Goal: Information Seeking & Learning: Learn about a topic

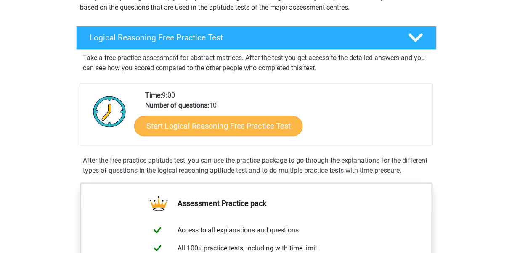
scroll to position [126, 0]
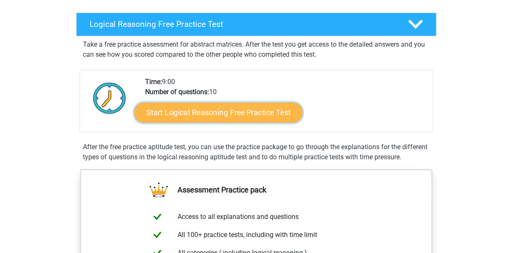
click at [248, 112] on link "Start Logical Reasoning Free Practice Test" at bounding box center [218, 112] width 168 height 20
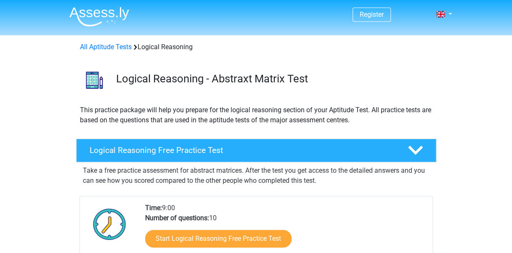
scroll to position [0, 0]
click at [105, 46] on link "All Aptitude Tests" at bounding box center [106, 47] width 52 height 8
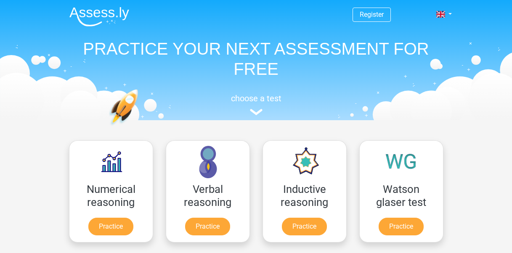
scroll to position [134, 0]
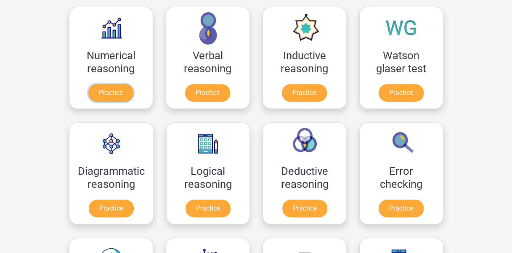
drag, startPoint x: 102, startPoint y: 91, endPoint x: 123, endPoint y: 115, distance: 32.2
click at [102, 91] on link "Practice" at bounding box center [110, 93] width 45 height 18
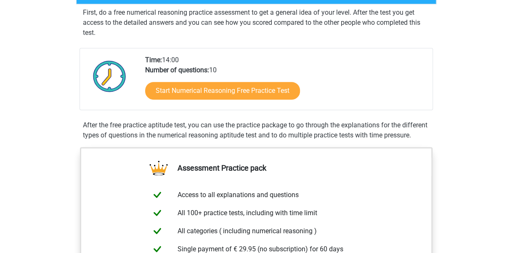
scroll to position [126, 0]
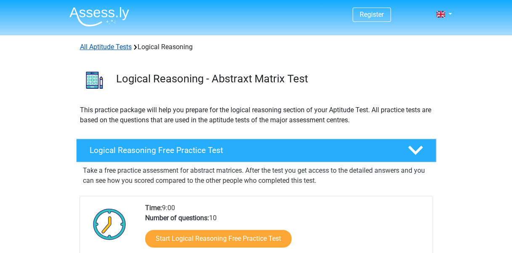
click at [105, 46] on link "All Aptitude Tests" at bounding box center [106, 47] width 52 height 8
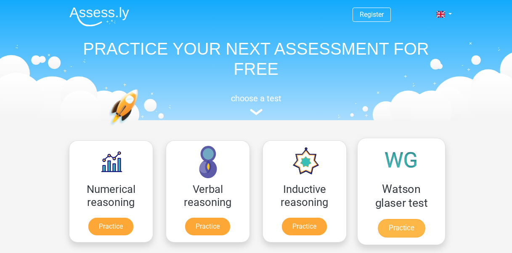
scroll to position [134, 0]
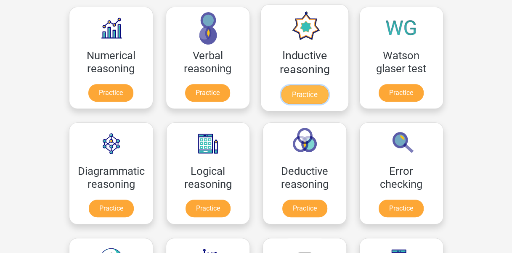
click at [301, 92] on link "Practice" at bounding box center [304, 94] width 47 height 19
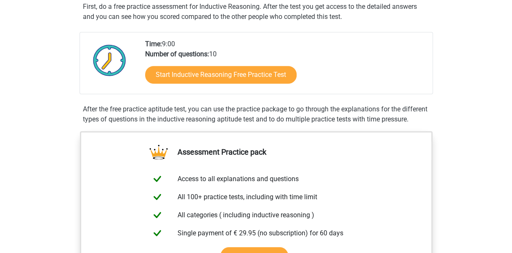
scroll to position [168, 0]
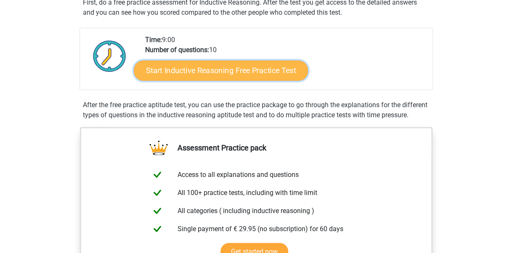
click at [259, 69] on link "Start Inductive Reasoning Free Practice Test" at bounding box center [221, 70] width 174 height 20
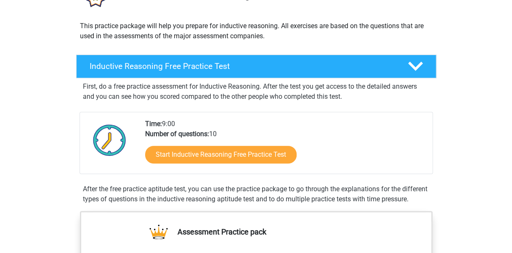
scroll to position [0, 0]
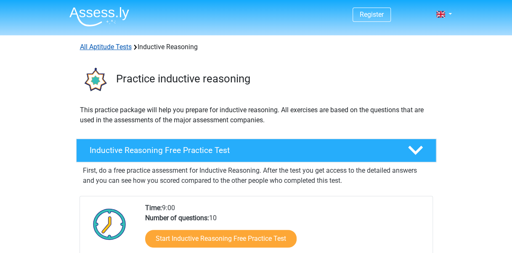
click at [118, 48] on link "All Aptitude Tests" at bounding box center [106, 47] width 52 height 8
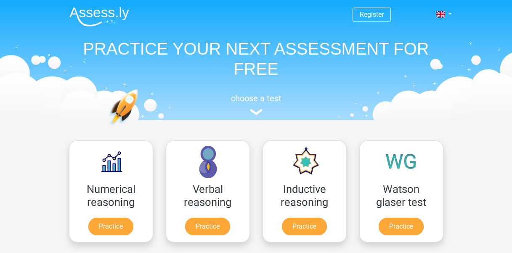
scroll to position [134, 0]
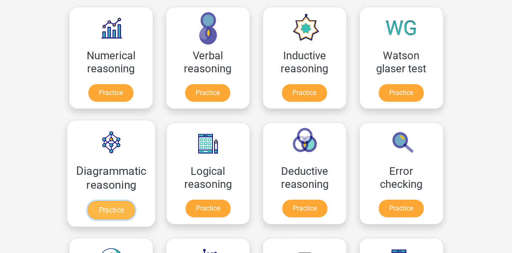
click at [111, 201] on link "Practice" at bounding box center [110, 210] width 47 height 19
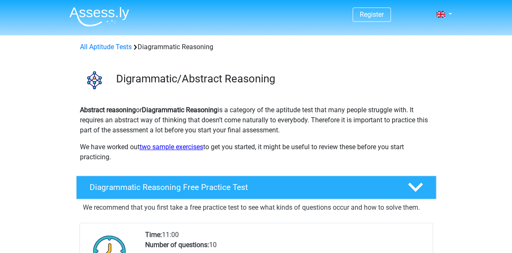
click at [182, 148] on link "two sample exercises" at bounding box center [172, 147] width 64 height 8
click at [179, 144] on link "two sample exercises" at bounding box center [172, 147] width 64 height 8
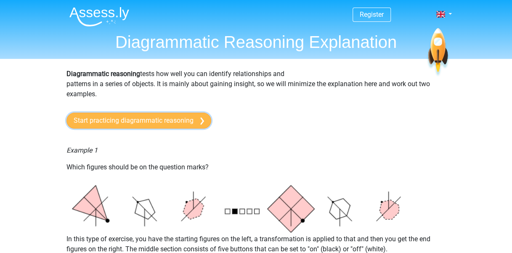
click at [143, 116] on link "Start practicing diagrammatic reasoning" at bounding box center [138, 121] width 145 height 16
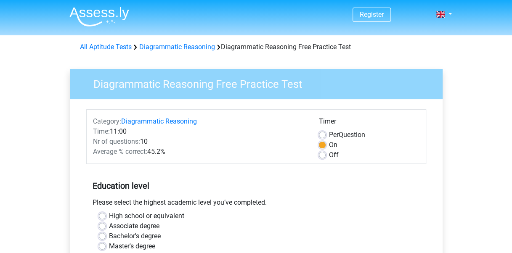
scroll to position [84, 0]
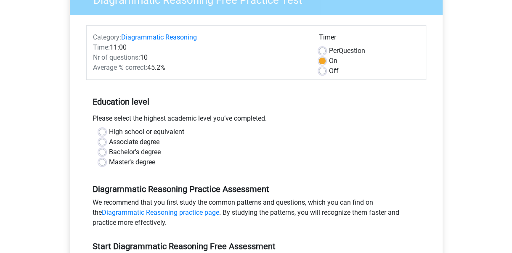
click at [109, 162] on label "Master's degree" at bounding box center [132, 162] width 46 height 10
click at [99, 162] on input "Master's degree" at bounding box center [102, 161] width 7 height 8
radio input "true"
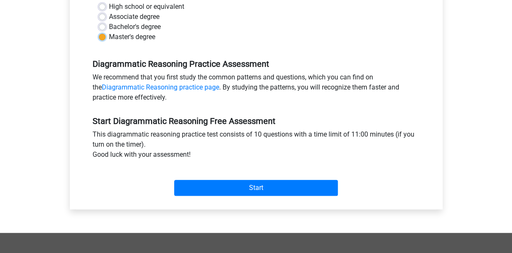
scroll to position [252, 0]
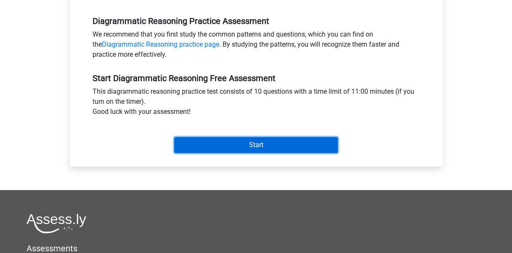
click at [222, 147] on input "Start" at bounding box center [256, 145] width 164 height 16
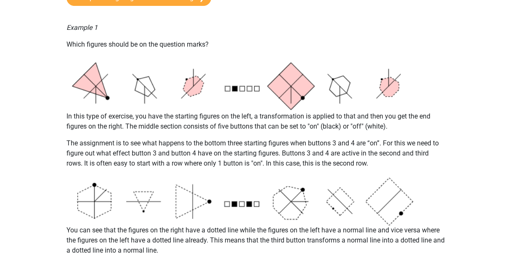
scroll to position [42, 0]
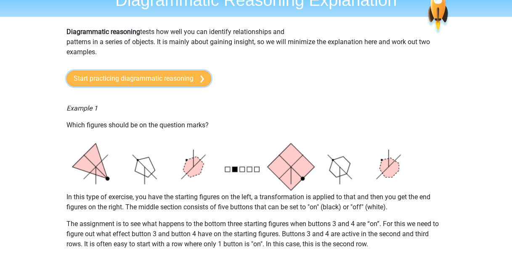
click at [165, 79] on link "Start practicing diagrammatic reasoning" at bounding box center [138, 79] width 145 height 16
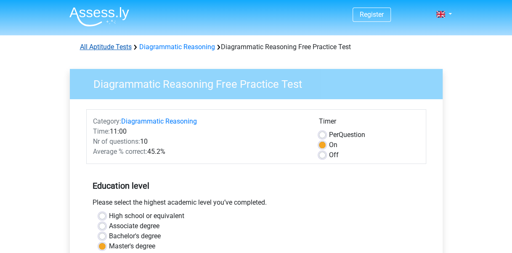
click at [111, 45] on link "All Aptitude Tests" at bounding box center [106, 47] width 52 height 8
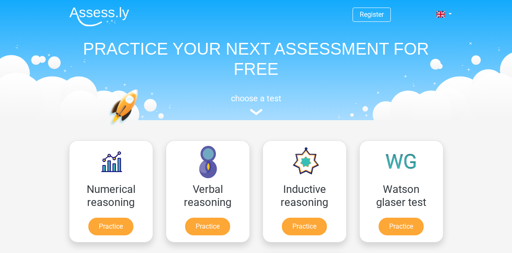
scroll to position [134, 0]
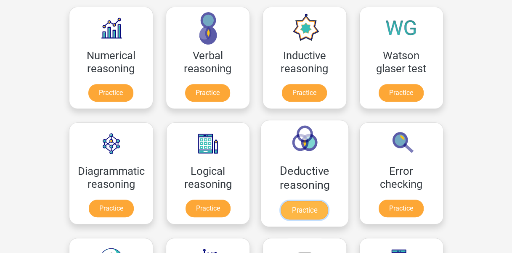
click at [315, 205] on link "Practice" at bounding box center [304, 210] width 47 height 19
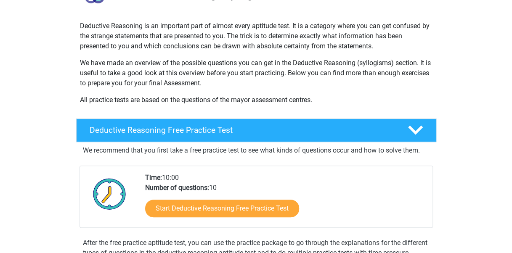
scroll to position [126, 0]
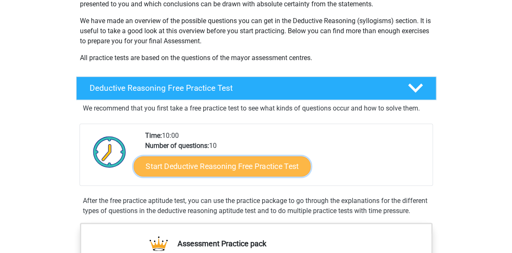
click at [242, 172] on link "Start Deductive Reasoning Free Practice Test" at bounding box center [221, 166] width 177 height 20
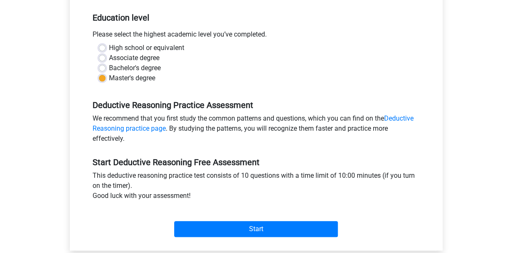
scroll to position [210, 0]
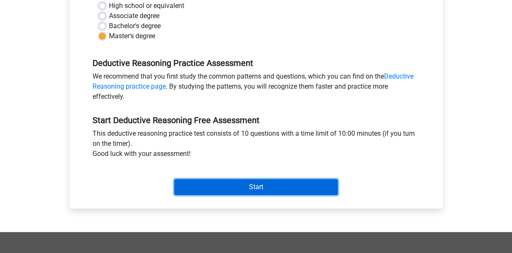
click at [240, 188] on input "Start" at bounding box center [256, 187] width 164 height 16
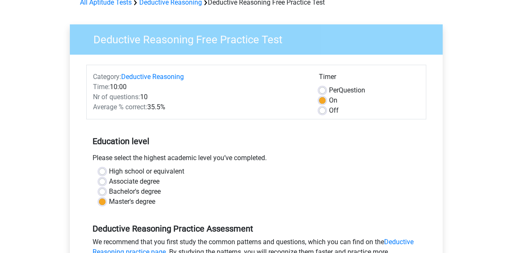
scroll to position [0, 0]
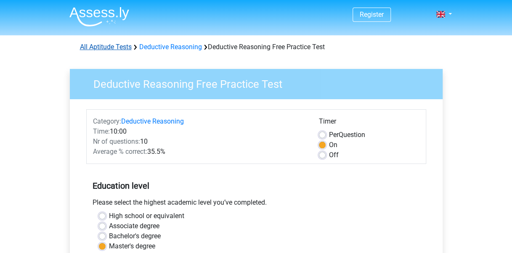
click at [110, 47] on link "All Aptitude Tests" at bounding box center [106, 47] width 52 height 8
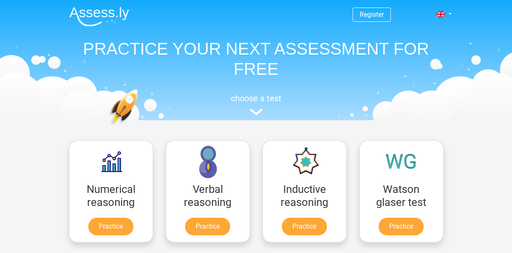
scroll to position [134, 0]
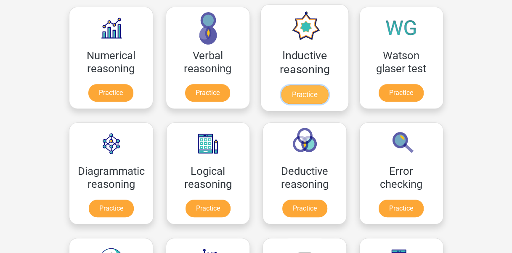
click at [311, 94] on link "Practice" at bounding box center [304, 94] width 47 height 19
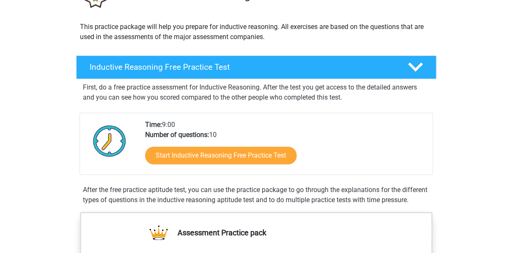
scroll to position [84, 0]
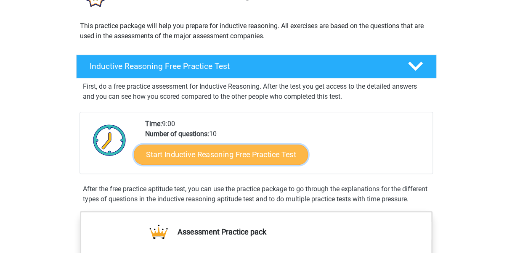
click at [202, 150] on link "Start Inductive Reasoning Free Practice Test" at bounding box center [221, 154] width 174 height 20
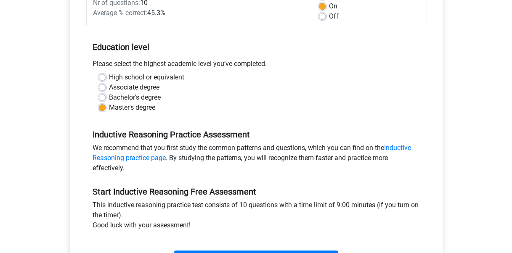
scroll to position [168, 0]
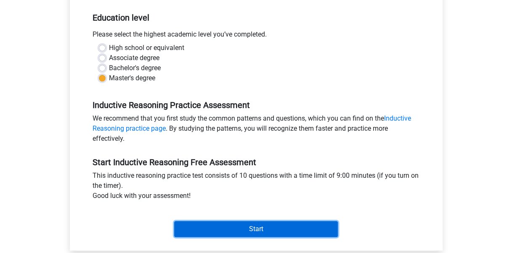
click at [268, 223] on input "Start" at bounding box center [256, 229] width 164 height 16
